Goal: Information Seeking & Learning: Find specific page/section

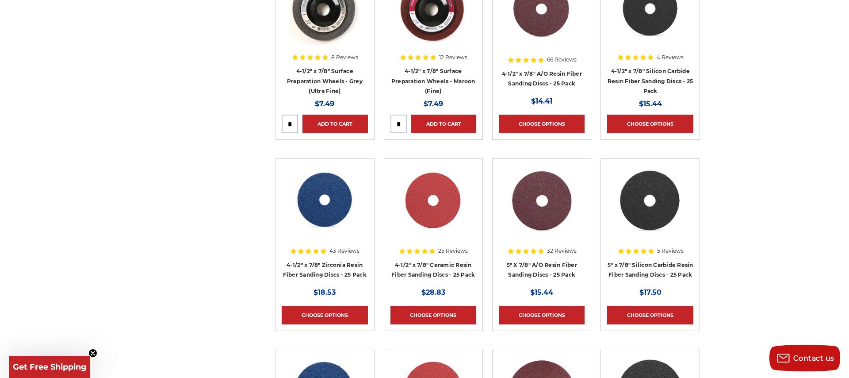
scroll to position [824, 0]
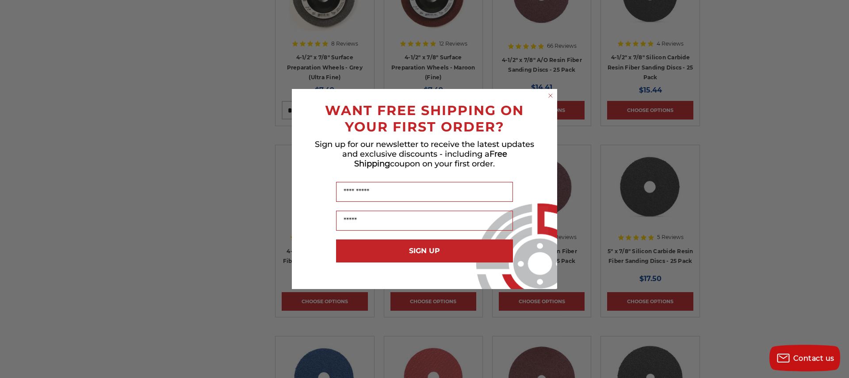
click at [546, 91] on div "Close dialog WANT FREE SHIPPING ON YOUR FIRST ORDER? Sign up for our newsletter…" at bounding box center [424, 189] width 265 height 200
click at [553, 95] on circle "Close dialog" at bounding box center [551, 96] width 8 height 8
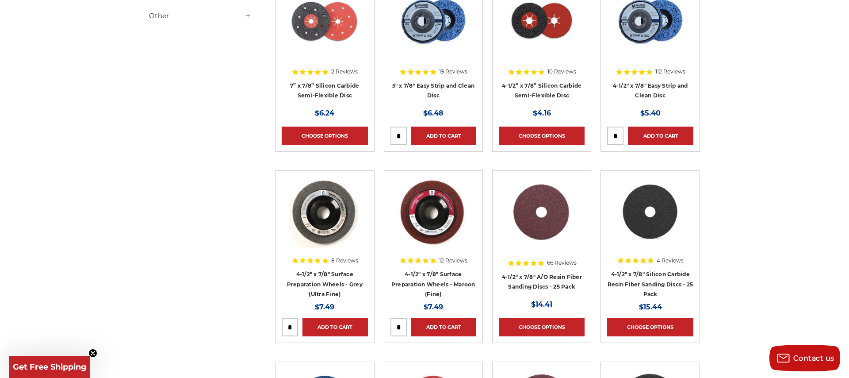
scroll to position [0, 0]
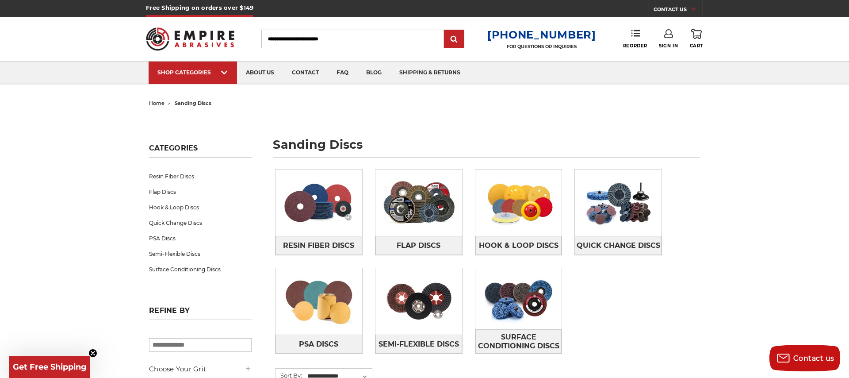
click at [353, 38] on input "Search" at bounding box center [352, 39] width 183 height 19
click at [321, 39] on input "Search" at bounding box center [352, 39] width 183 height 19
click at [419, 39] on input "Search" at bounding box center [352, 39] width 183 height 19
click at [318, 43] on input "Search" at bounding box center [352, 39] width 183 height 19
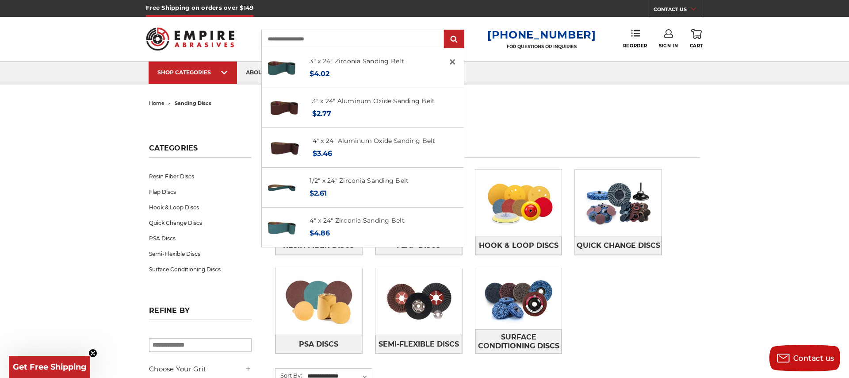
type input "**********"
click at [445, 31] on input "submit" at bounding box center [454, 40] width 18 height 18
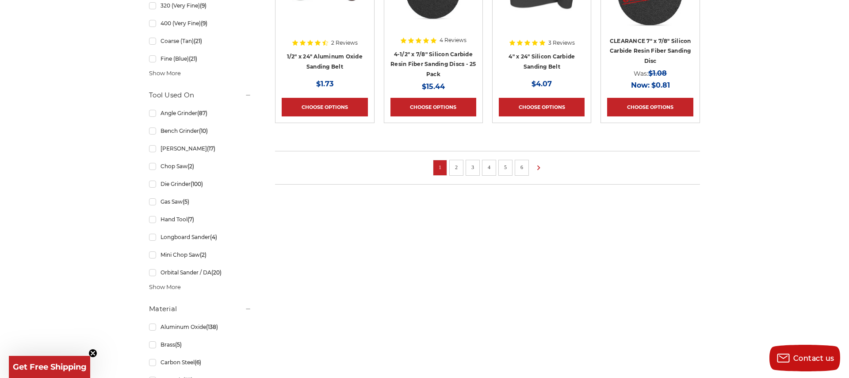
scroll to position [684, 0]
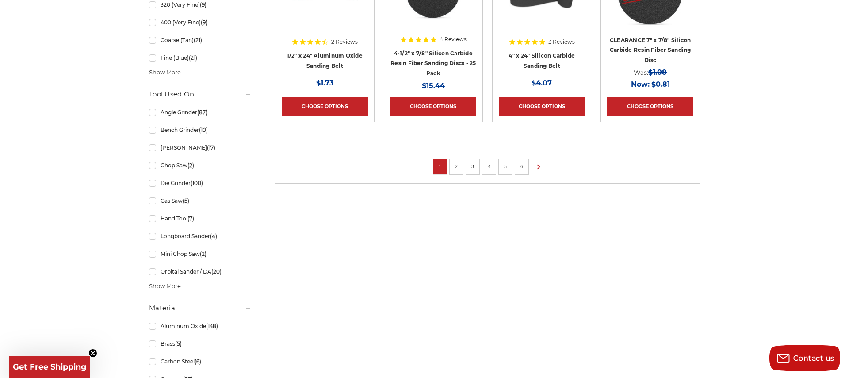
click at [520, 165] on link "6" at bounding box center [521, 166] width 9 height 10
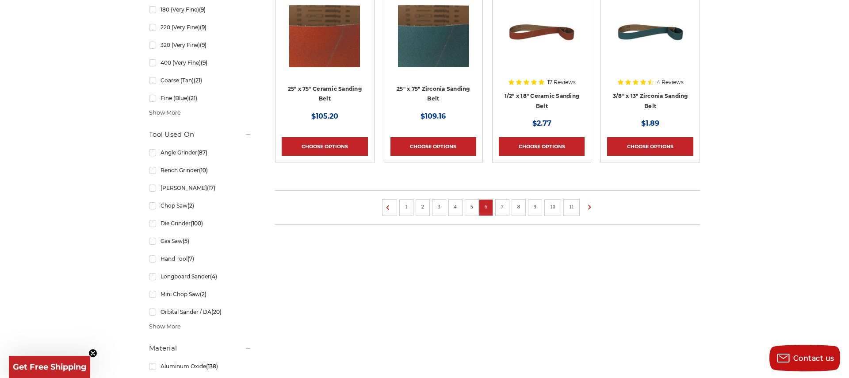
scroll to position [658, 0]
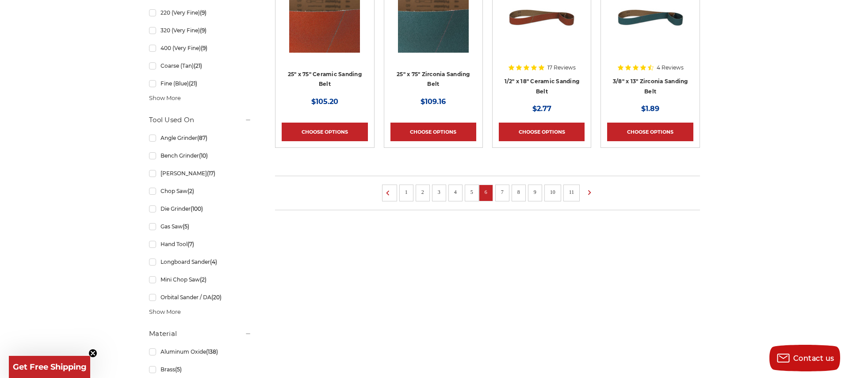
click at [570, 193] on link "11" at bounding box center [571, 192] width 11 height 10
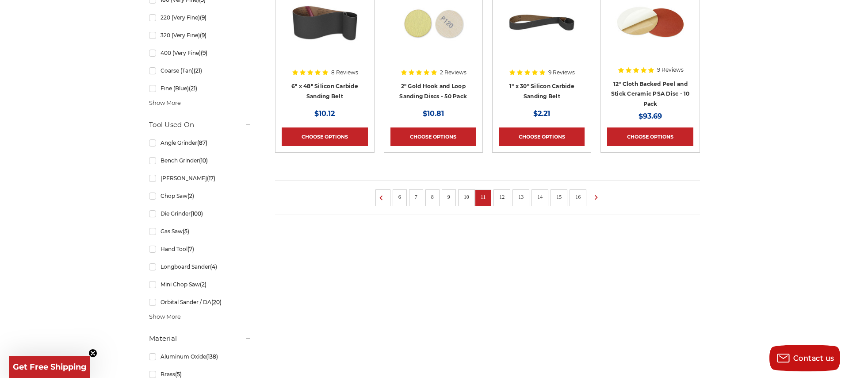
click at [575, 196] on link "16" at bounding box center [577, 197] width 11 height 10
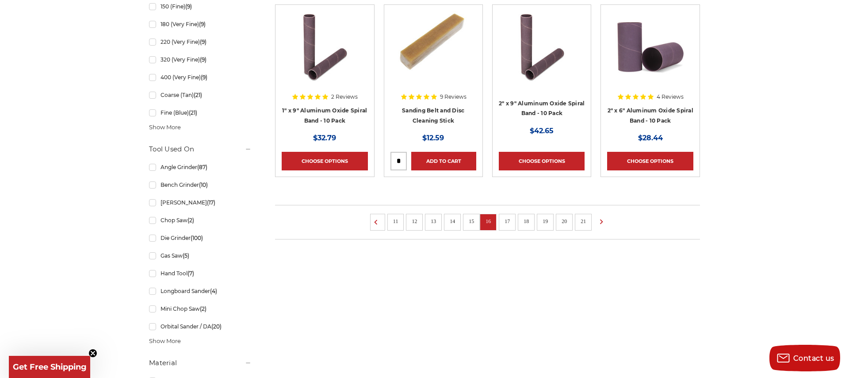
scroll to position [635, 0]
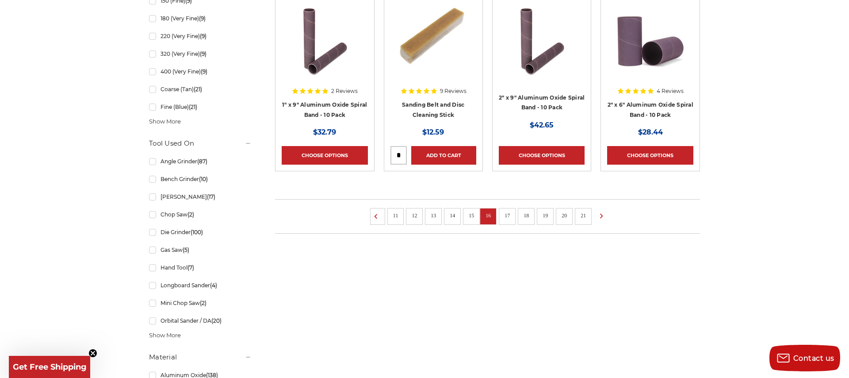
click at [585, 215] on link "21" at bounding box center [583, 215] width 11 height 10
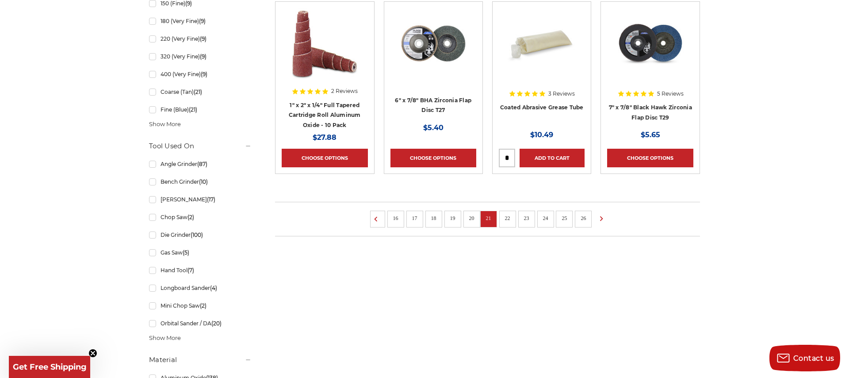
scroll to position [635, 0]
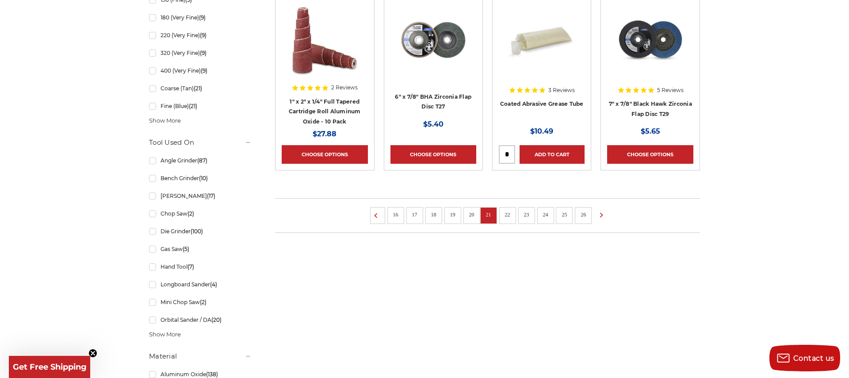
click at [559, 213] on link "25" at bounding box center [563, 215] width 11 height 10
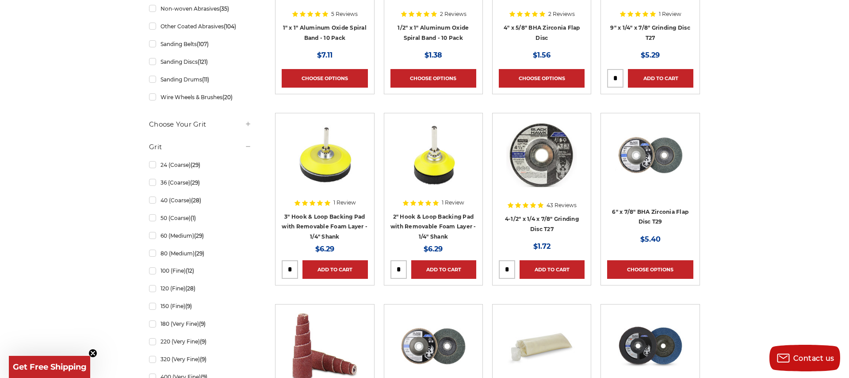
scroll to position [325, 0]
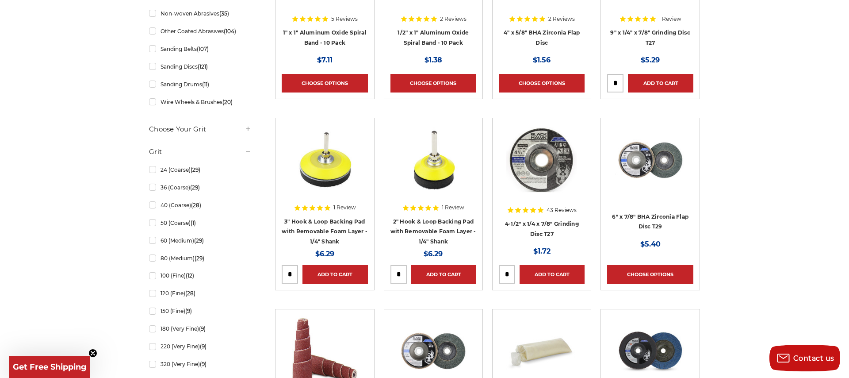
scroll to position [635, 0]
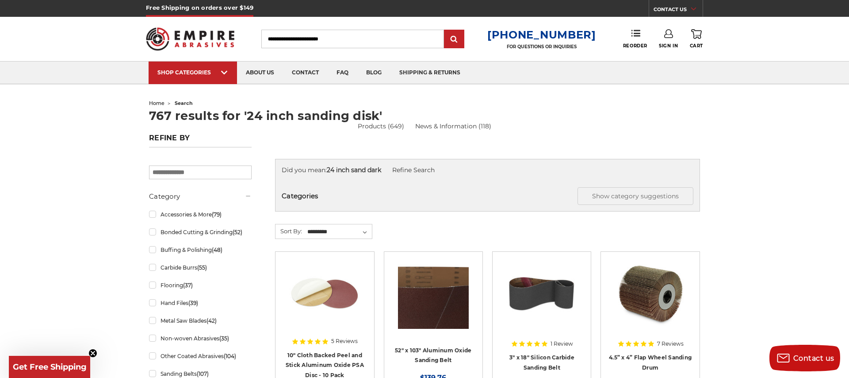
scroll to position [119, 0]
